Goal: Task Accomplishment & Management: Use online tool/utility

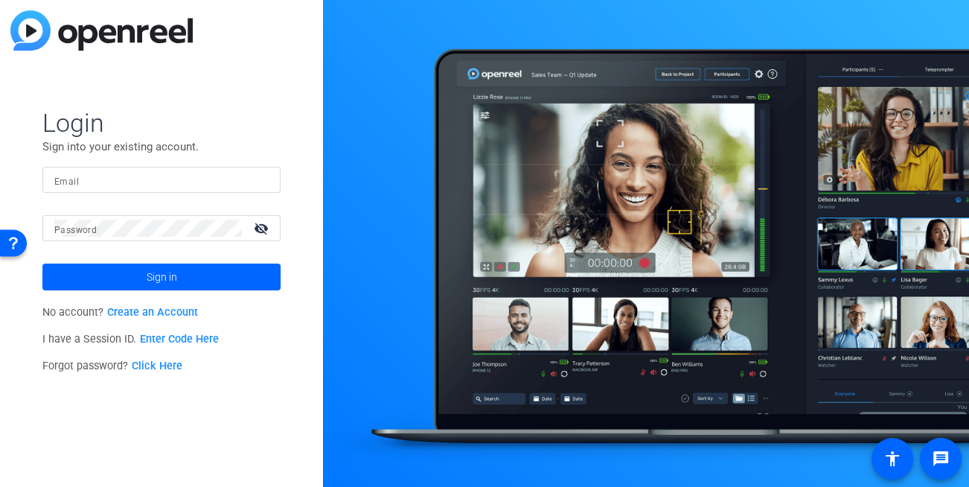
click at [135, 169] on div at bounding box center [161, 180] width 214 height 26
click at [132, 176] on input "Email" at bounding box center [161, 180] width 214 height 18
type input "[EMAIL_ADDRESS][DOMAIN_NAME]"
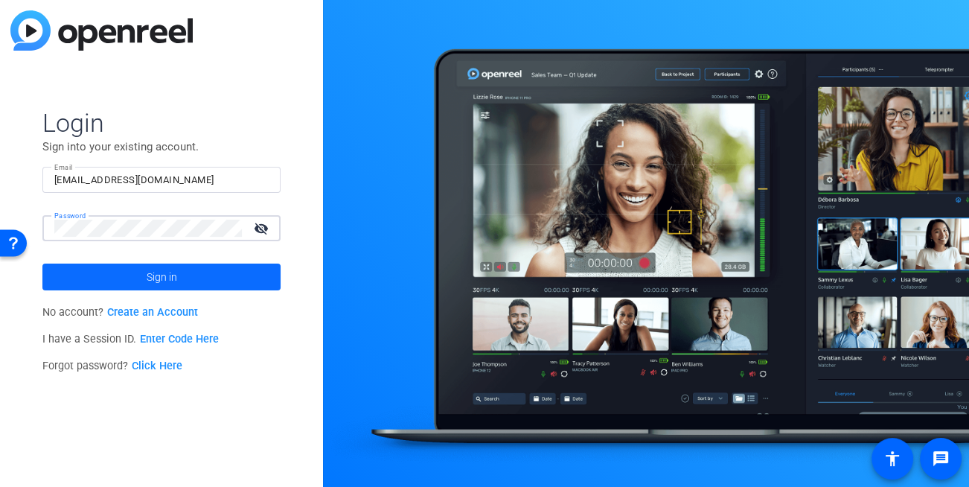
click at [164, 284] on span "Sign in" at bounding box center [162, 276] width 30 height 37
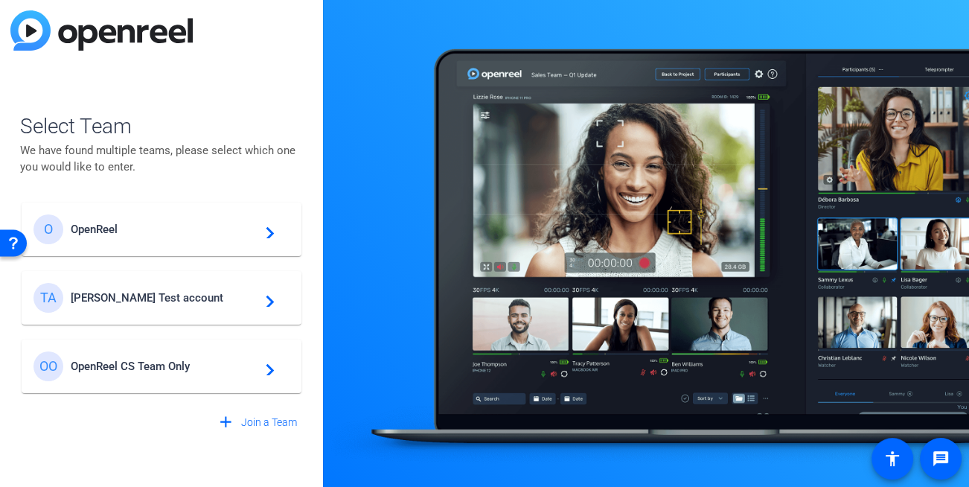
click at [338, 205] on div at bounding box center [646, 243] width 646 height 487
click at [155, 286] on div "TA [PERSON_NAME] Test account navigate_next" at bounding box center [161, 298] width 256 height 30
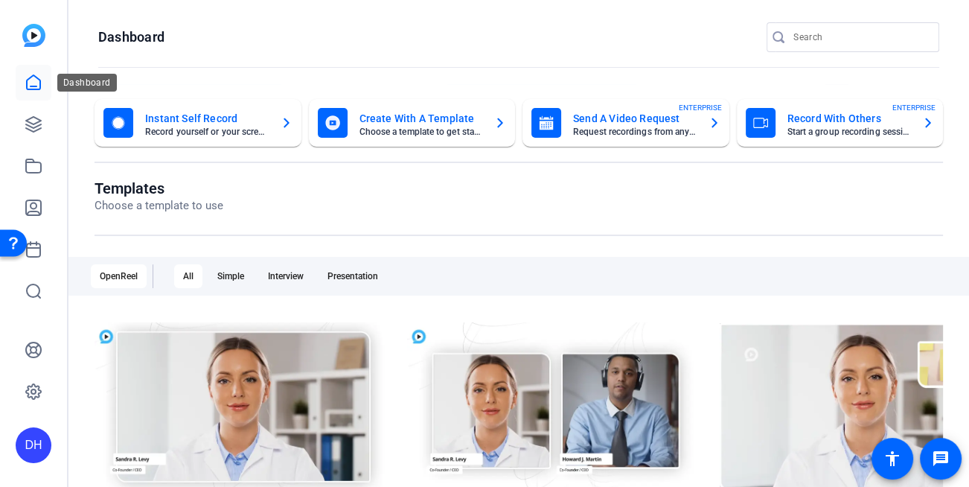
click at [42, 84] on icon at bounding box center [34, 83] width 18 height 18
click at [232, 43] on openreel-page-title "Dashboard" at bounding box center [518, 37] width 841 height 30
click at [164, 11] on mat-toolbar "Dashboard" at bounding box center [518, 42] width 900 height 84
click at [312, 83] on openreel-divider-bar at bounding box center [518, 68] width 841 height 32
click at [231, 35] on openreel-page-title "Dashboard" at bounding box center [518, 37] width 841 height 30
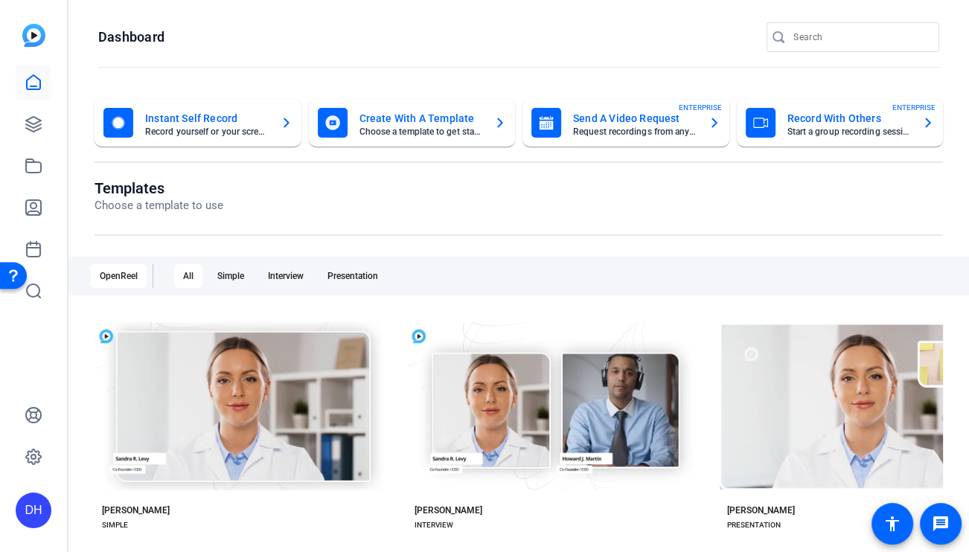
click at [213, 34] on openreel-page-title "Dashboard" at bounding box center [518, 37] width 841 height 30
click at [241, 57] on openreel-divider-bar at bounding box center [518, 68] width 841 height 32
click at [27, 127] on icon at bounding box center [33, 124] width 15 height 15
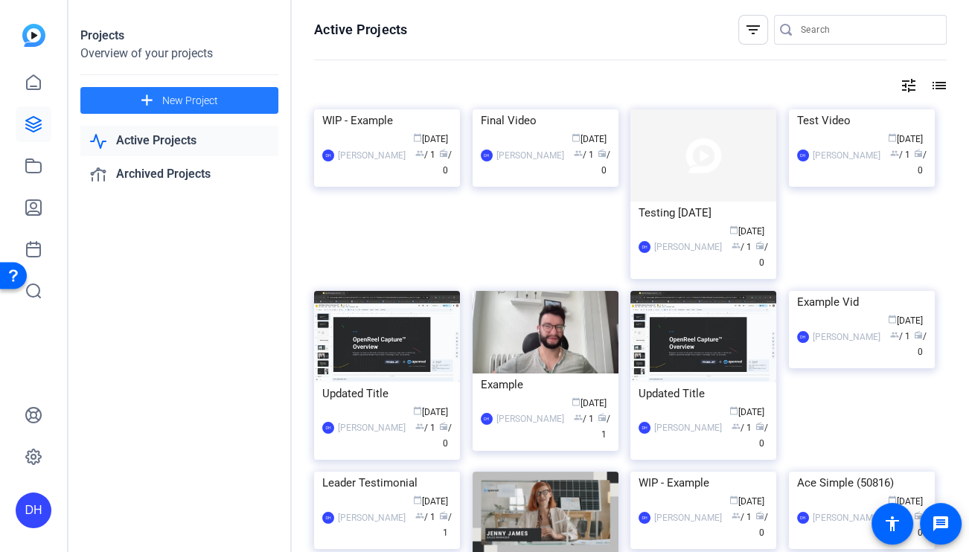
click at [179, 107] on span "New Project" at bounding box center [190, 101] width 56 height 16
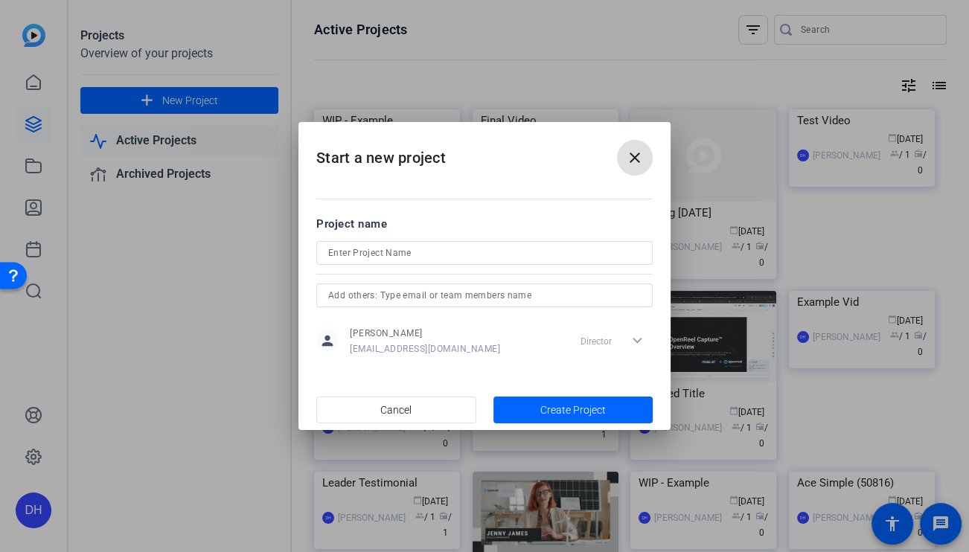
click at [632, 154] on mat-icon "close" at bounding box center [635, 158] width 18 height 18
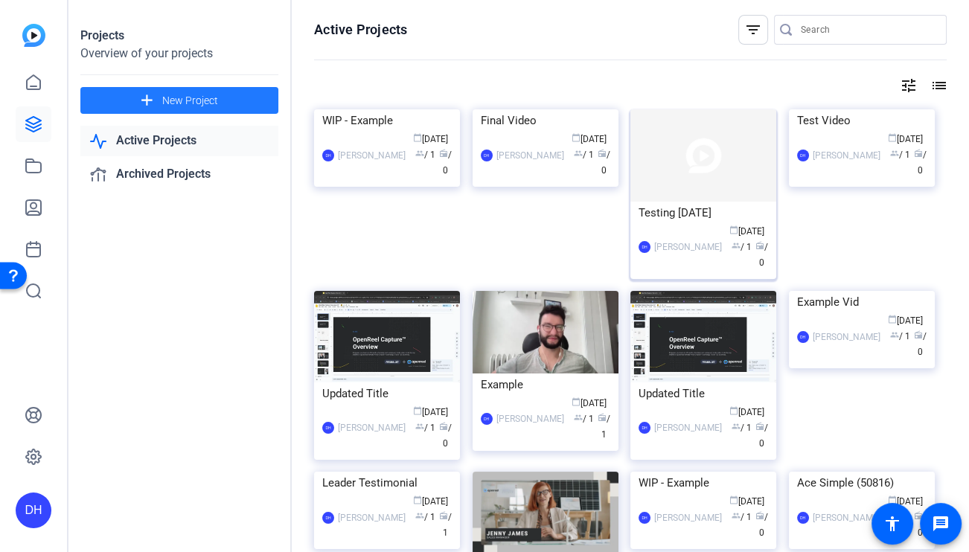
click at [656, 235] on div "DH [PERSON_NAME] calendar_today [DATE] group / 1 radio / 0" at bounding box center [702, 247] width 129 height 47
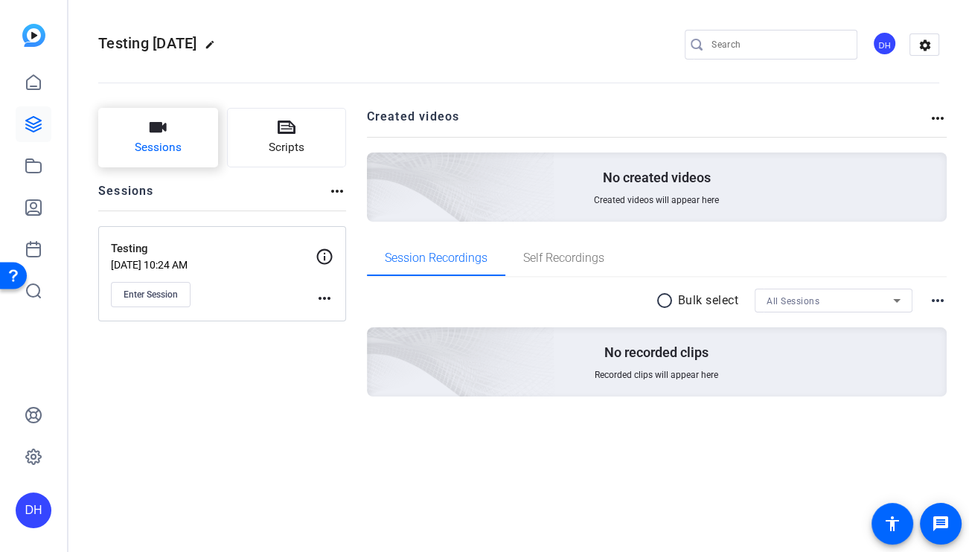
click at [132, 138] on button "Sessions" at bounding box center [158, 138] width 120 height 60
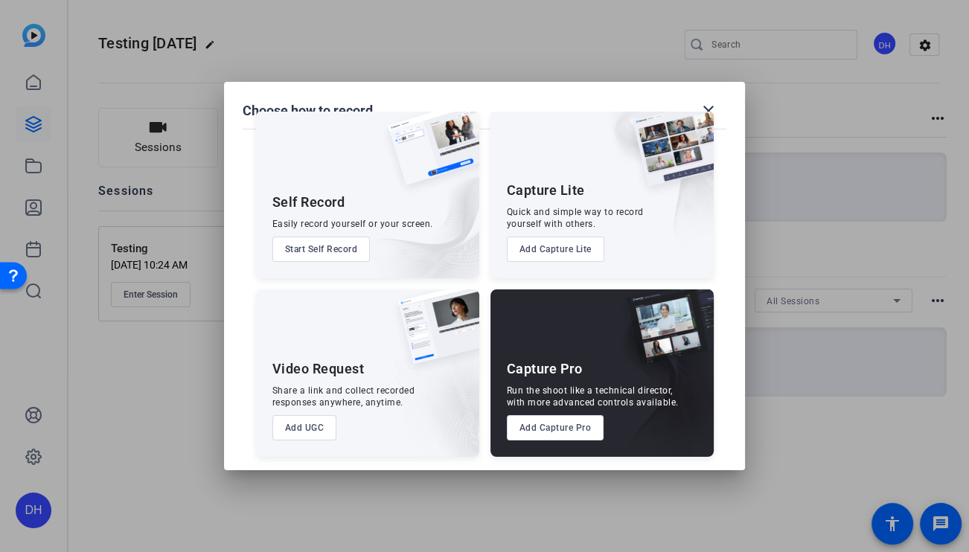
scroll to position [31, 0]
click at [304, 424] on button "Add UGC" at bounding box center [304, 426] width 65 height 25
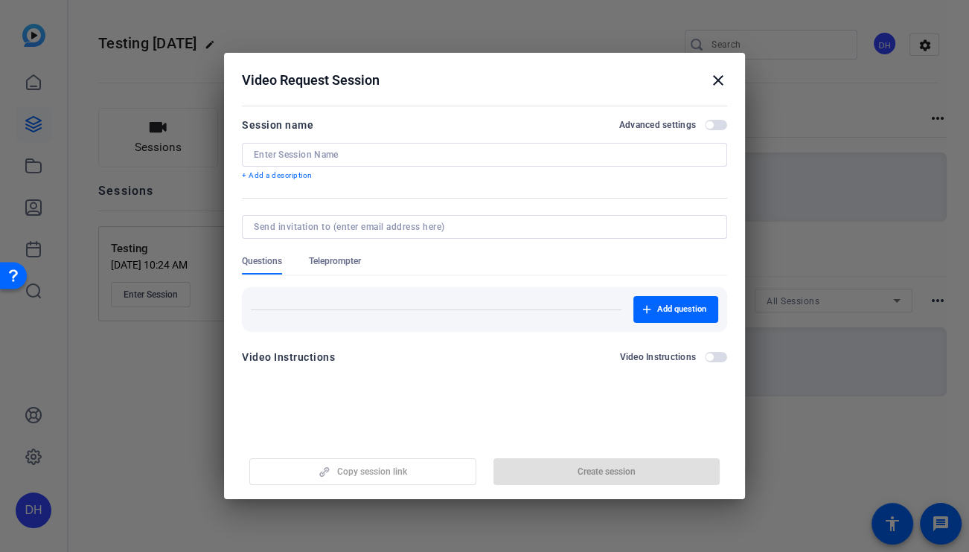
click at [324, 152] on input at bounding box center [484, 155] width 461 height 12
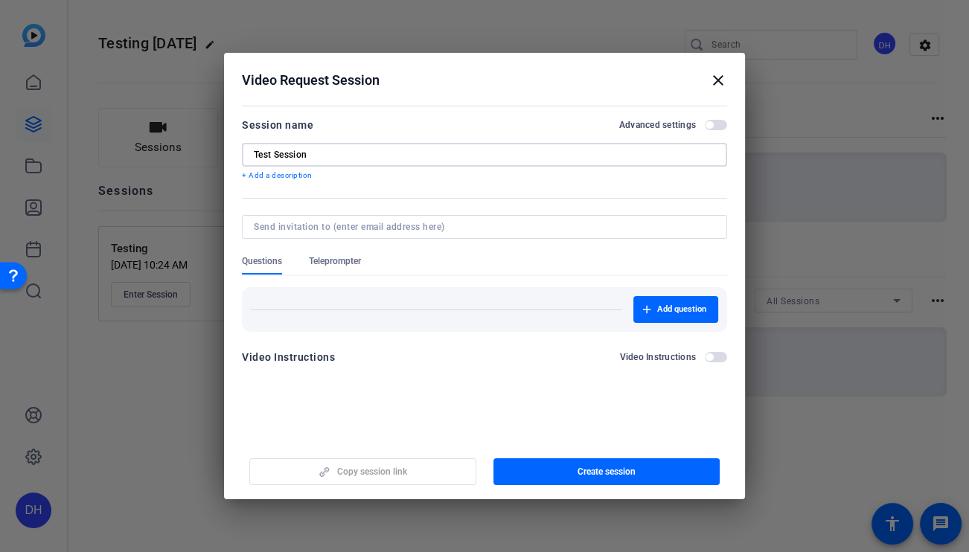
type input "Test Session"
click at [244, 205] on form "Session name Advanced settings Test Session + Add a description Questions Telep…" at bounding box center [484, 245] width 485 height 259
click at [264, 167] on div at bounding box center [484, 175] width 485 height 16
click at [270, 171] on p "+ Add a description" at bounding box center [484, 176] width 485 height 12
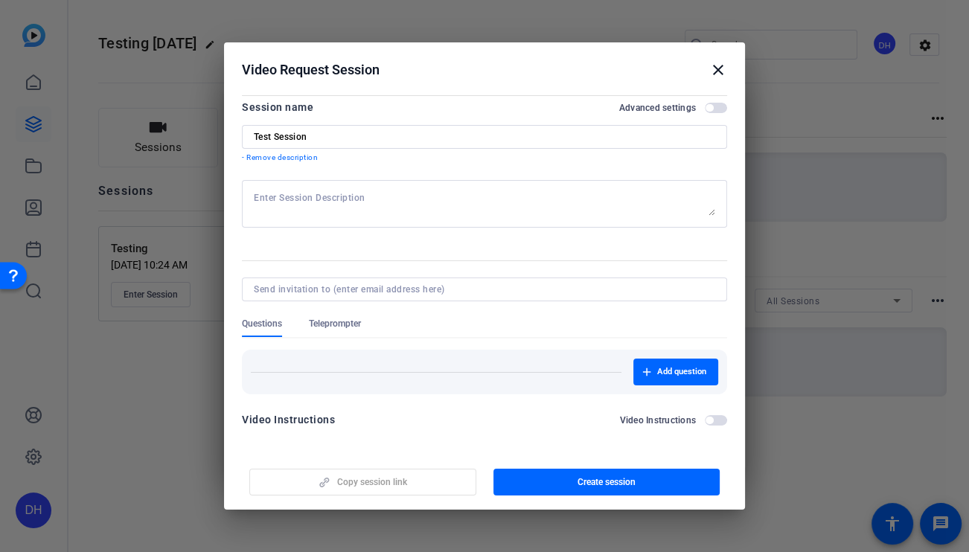
scroll to position [11, 0]
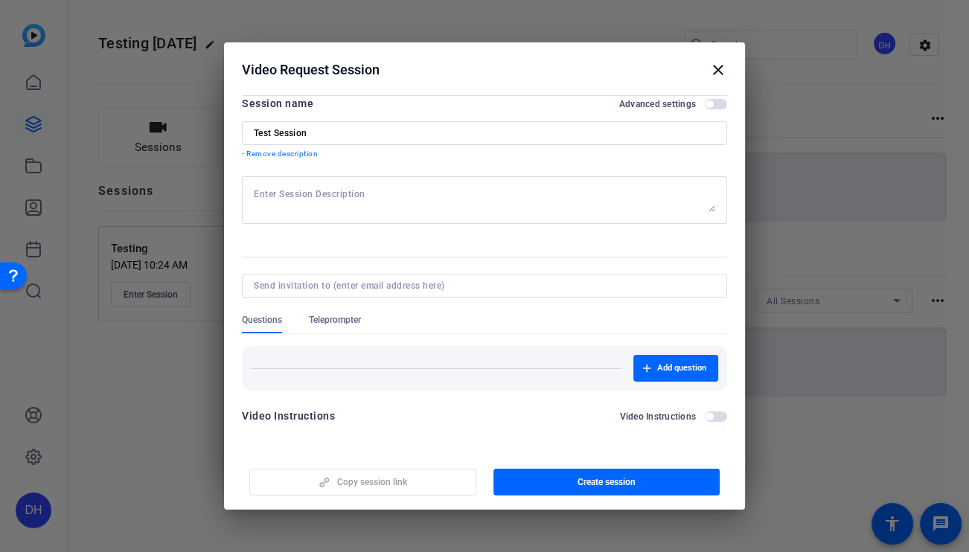
click at [351, 326] on span "Teleprompter" at bounding box center [335, 323] width 52 height 19
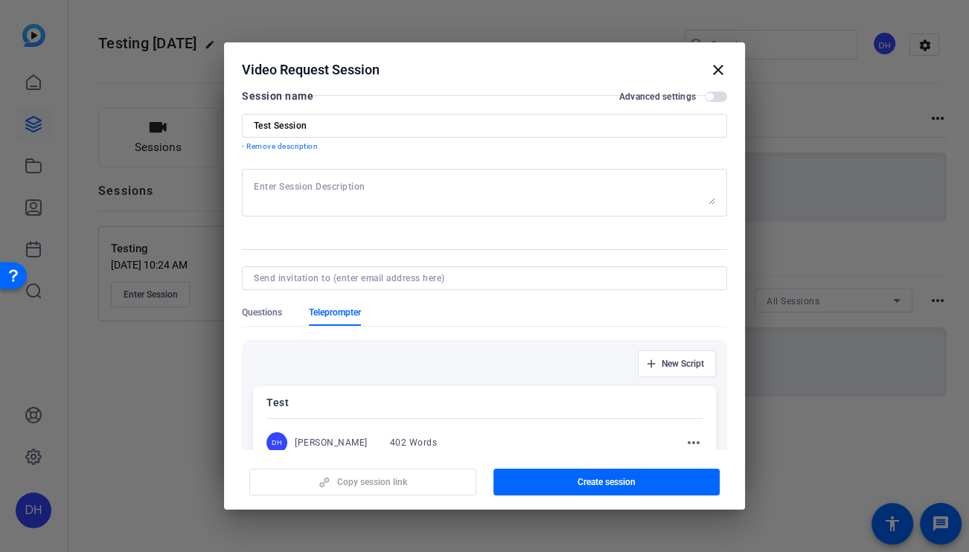
scroll to position [121, 0]
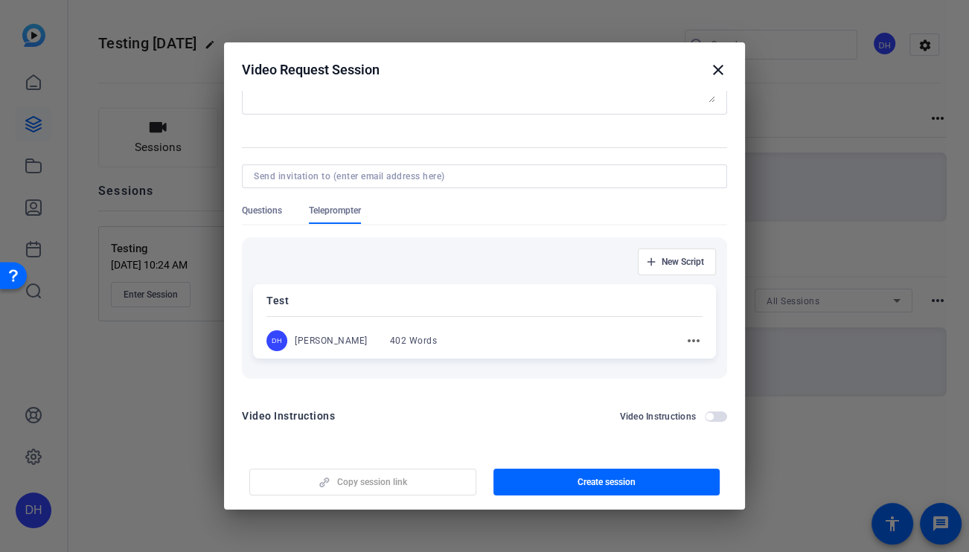
click at [704, 419] on span "button" at bounding box center [715, 416] width 22 height 10
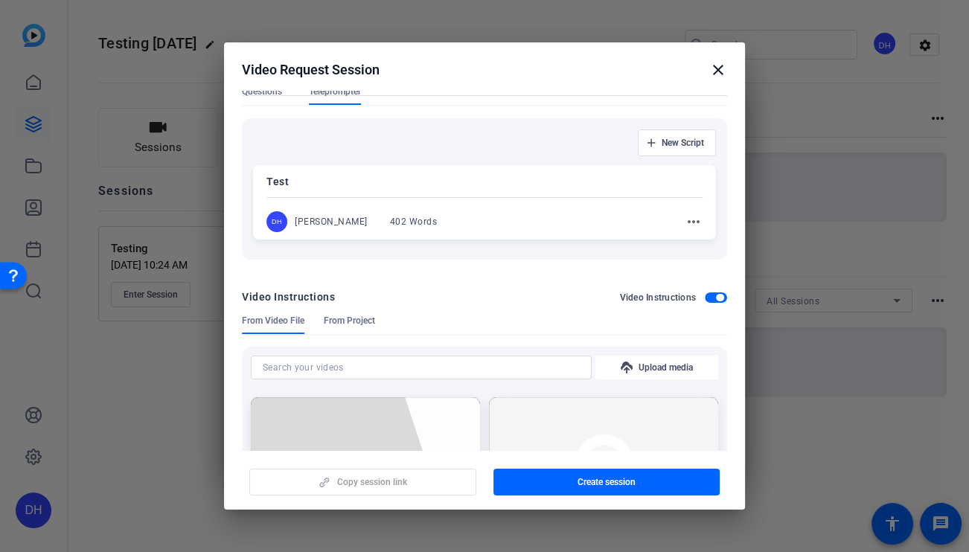
scroll to position [244, 0]
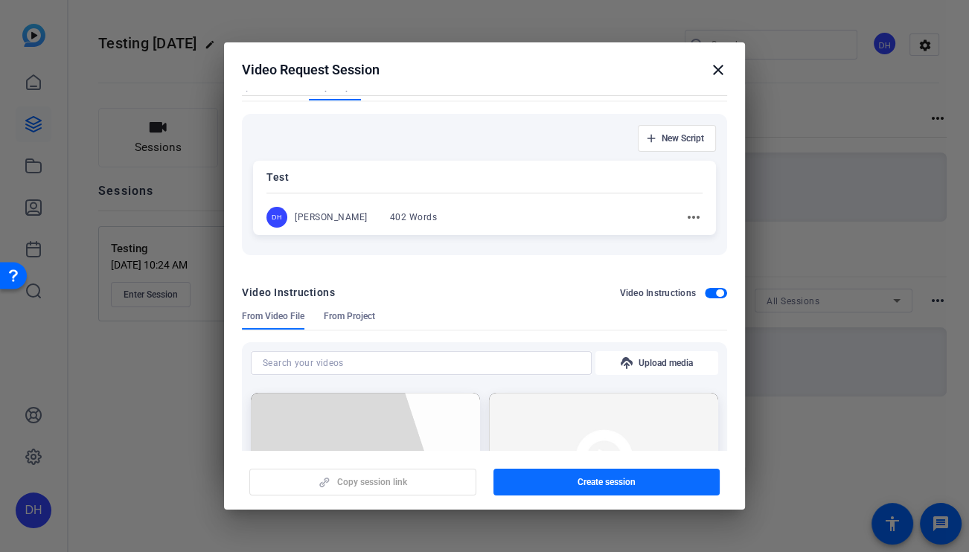
click at [647, 482] on span "button" at bounding box center [606, 482] width 227 height 36
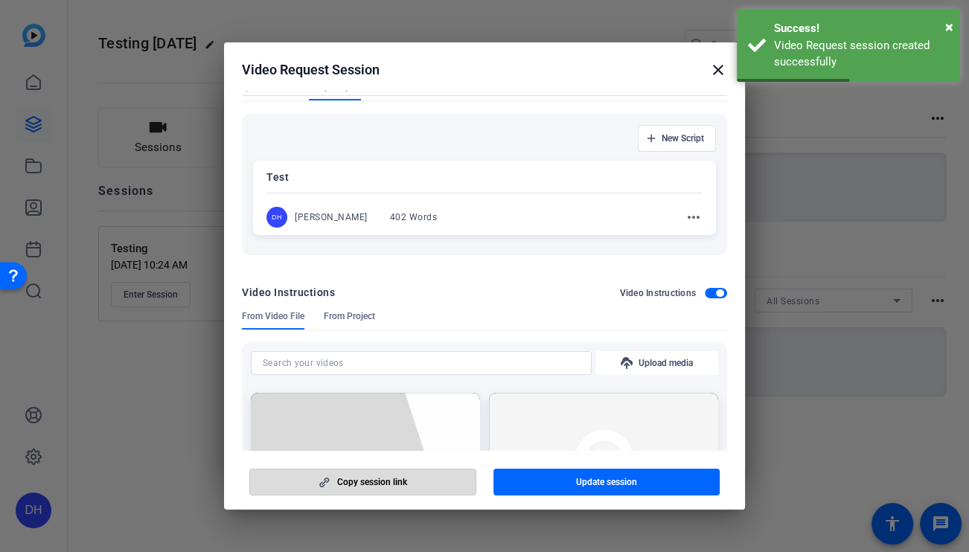
click at [338, 484] on span "Copy session link" at bounding box center [372, 482] width 70 height 12
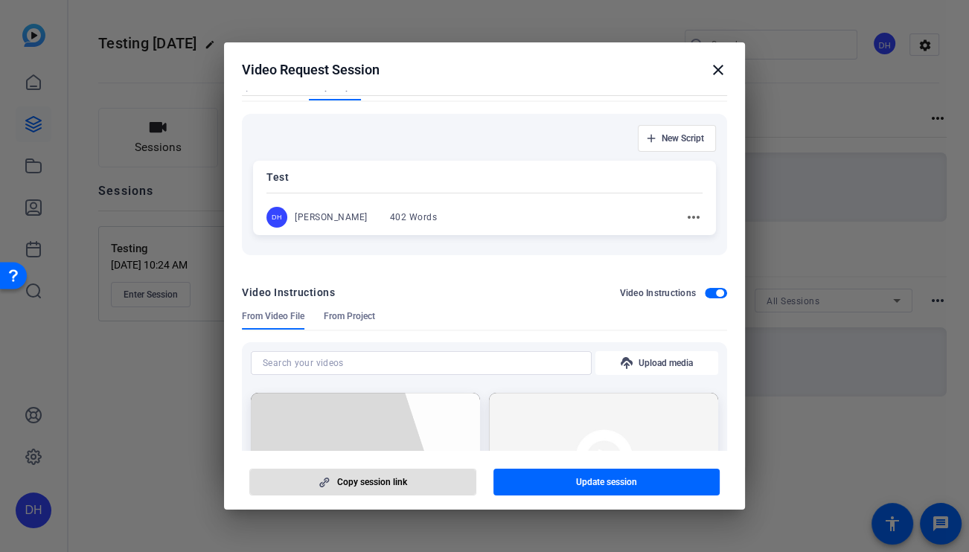
click at [698, 76] on div "Video Request Session close" at bounding box center [484, 70] width 485 height 18
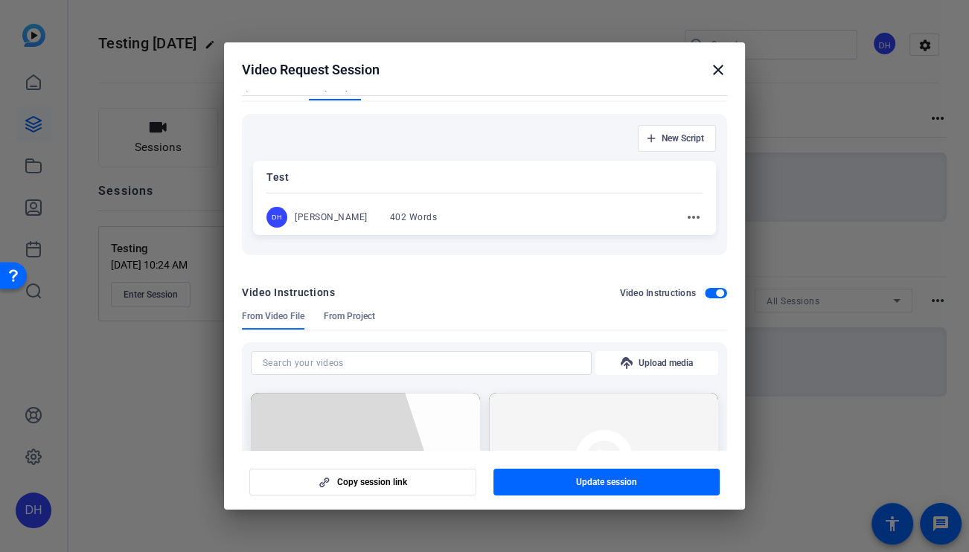
click at [725, 69] on mat-icon "close" at bounding box center [718, 70] width 18 height 18
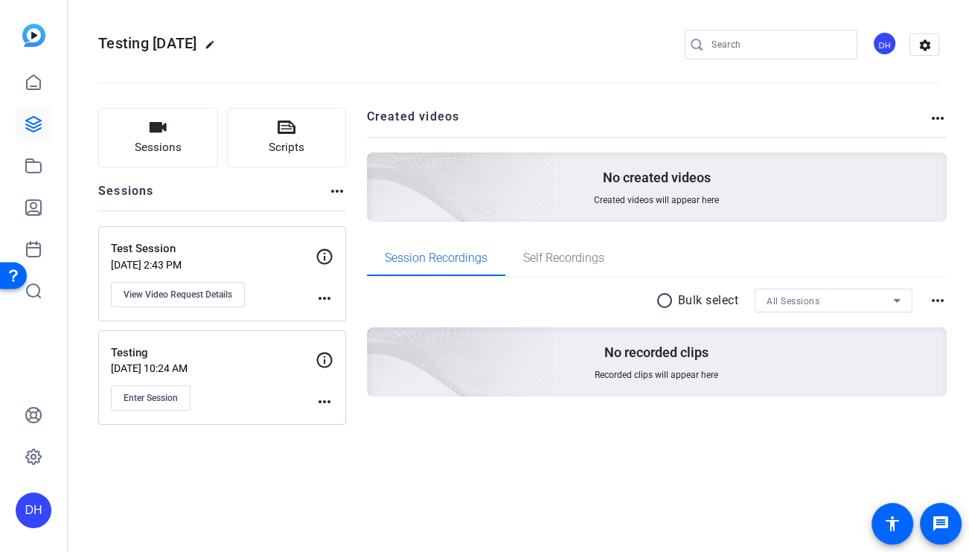
click at [360, 230] on div "Sessions Scripts Sessions more_horiz Test Session [DATE] 2:43 PM View Video Req…" at bounding box center [518, 275] width 900 height 373
